Goal: Information Seeking & Learning: Find specific fact

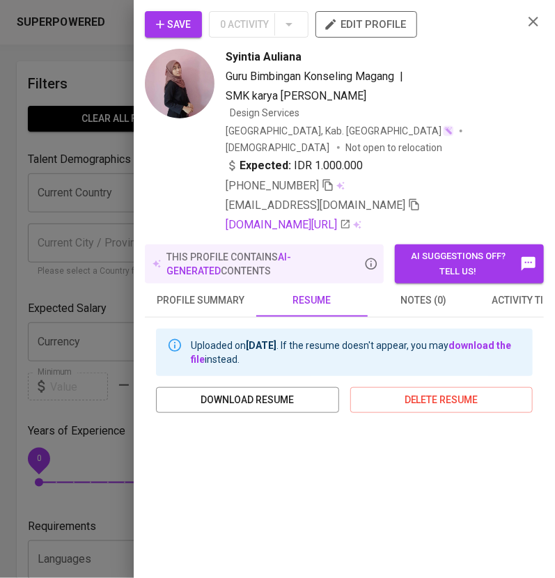
click at [525, 22] on icon "button" at bounding box center [533, 21] width 17 height 17
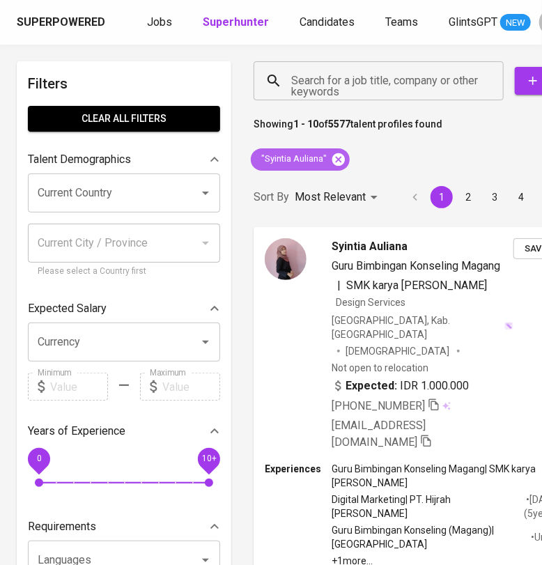
click at [339, 158] on icon at bounding box center [338, 159] width 15 height 15
click at [328, 82] on input "Search for a job title, company or other keywords" at bounding box center [382, 81] width 189 height 26
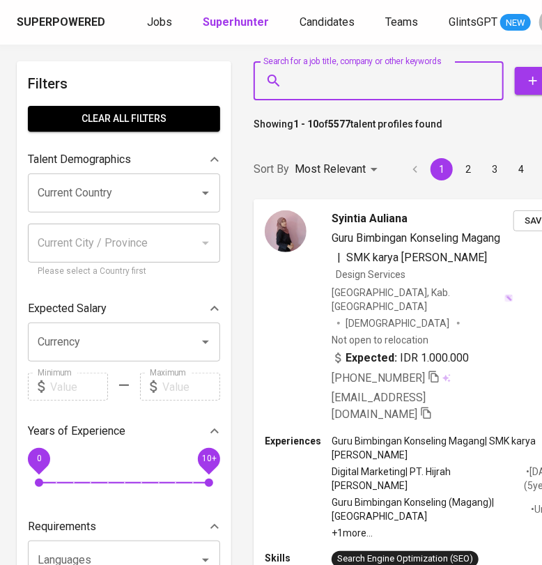
paste input "[EMAIL_ADDRESS][DOMAIN_NAME]"
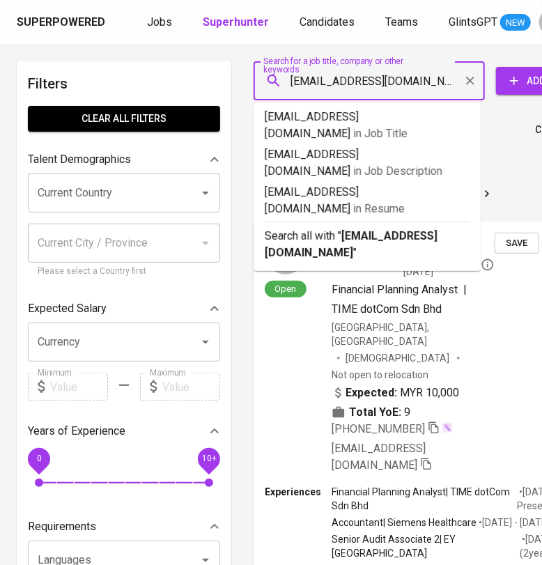
type input "[EMAIL_ADDRESS][DOMAIN_NAME]"
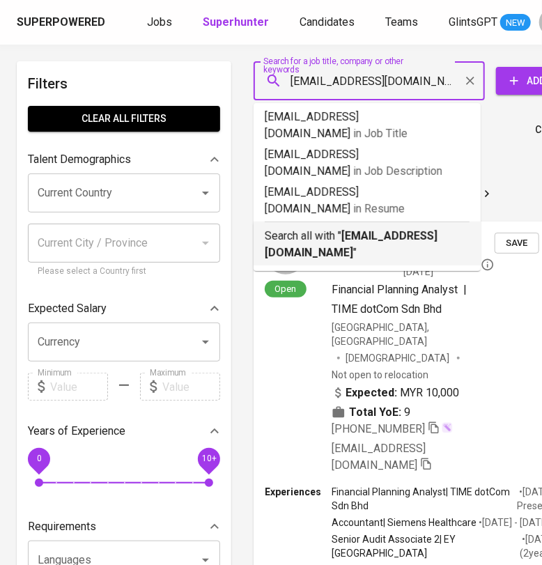
click at [347, 228] on p "Search all with " [EMAIL_ADDRESS][DOMAIN_NAME] "" at bounding box center [367, 244] width 205 height 33
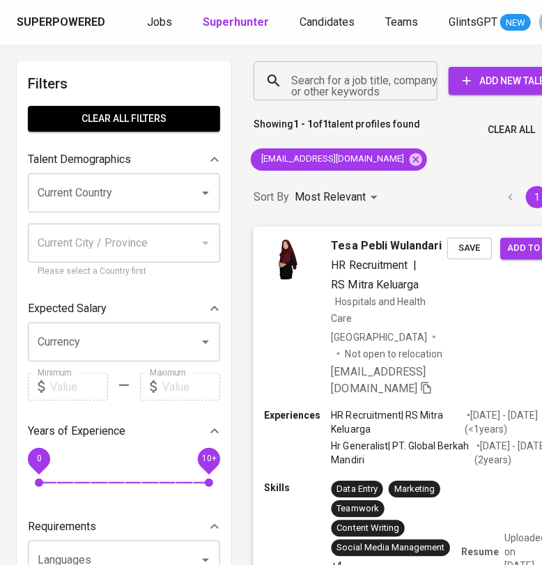
click at [463, 370] on div "Tesa Pebli Wulandari HR Recruitment | RS Mitra Keluarga Hospitals and Health Ca…" at bounding box center [415, 317] width 324 height 182
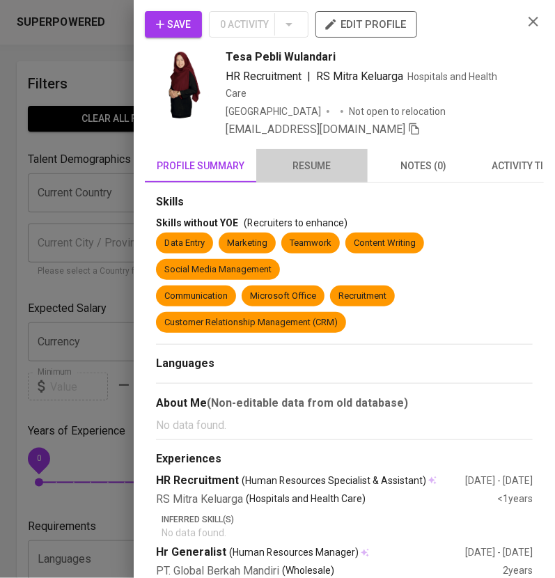
click at [305, 166] on span "resume" at bounding box center [312, 165] width 95 height 17
